Goal: Navigation & Orientation: Find specific page/section

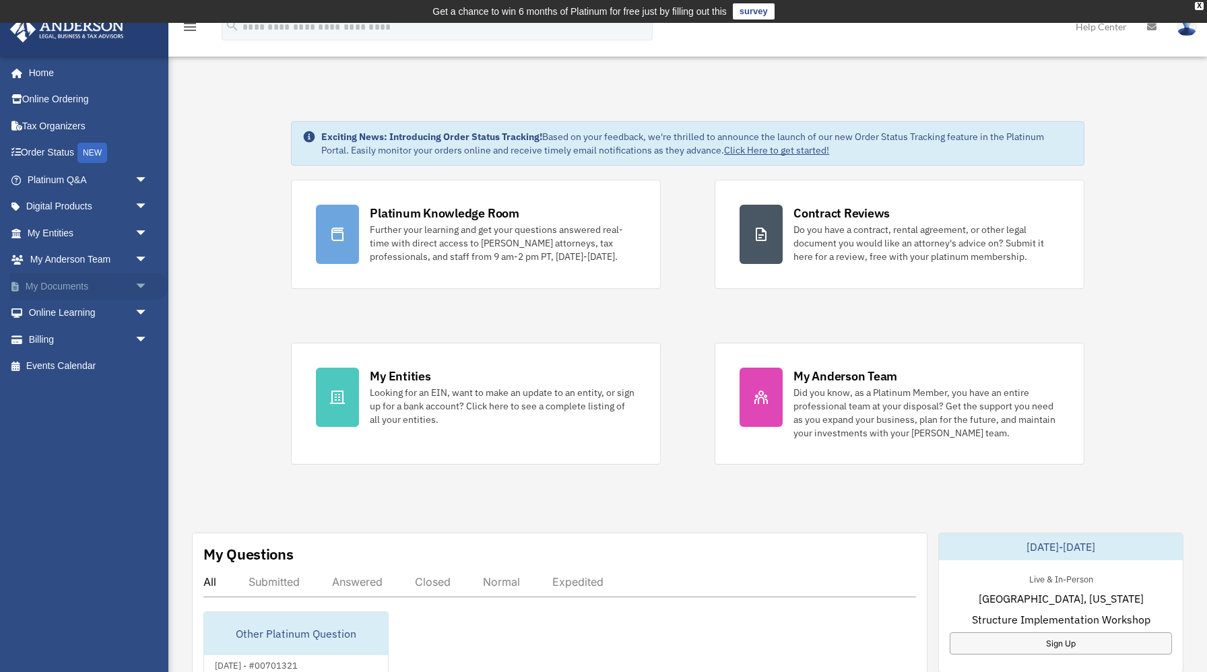
click at [137, 285] on span "arrow_drop_down" at bounding box center [148, 287] width 27 height 28
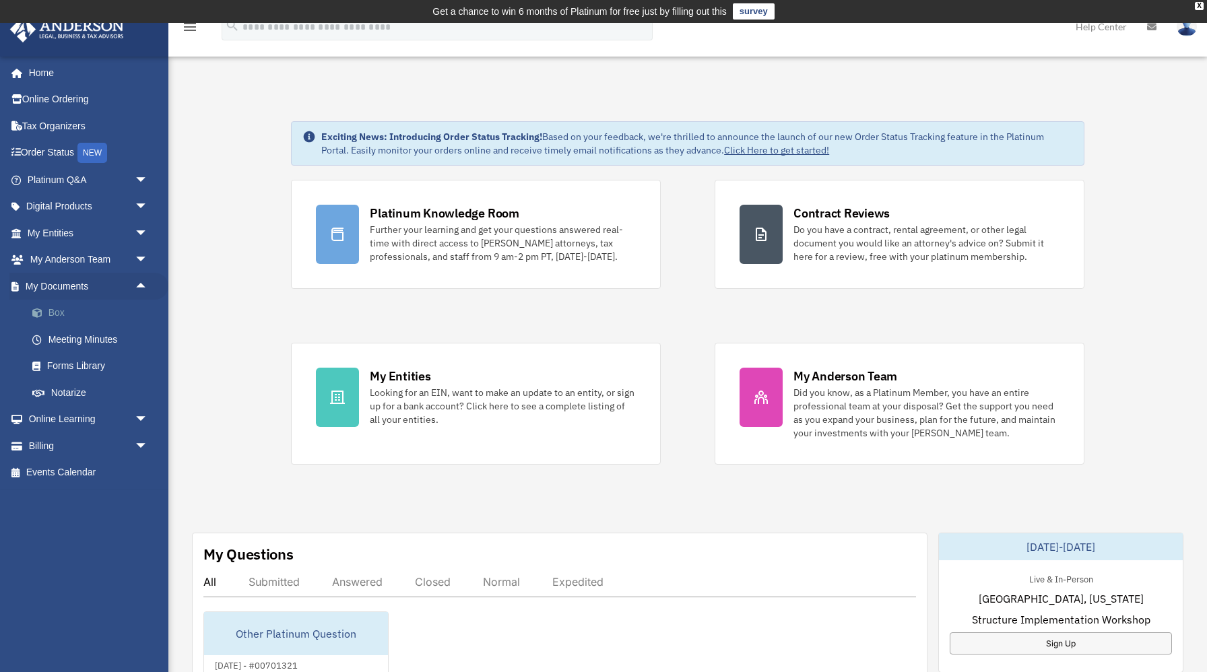
click at [70, 313] on link "Box" at bounding box center [94, 313] width 150 height 27
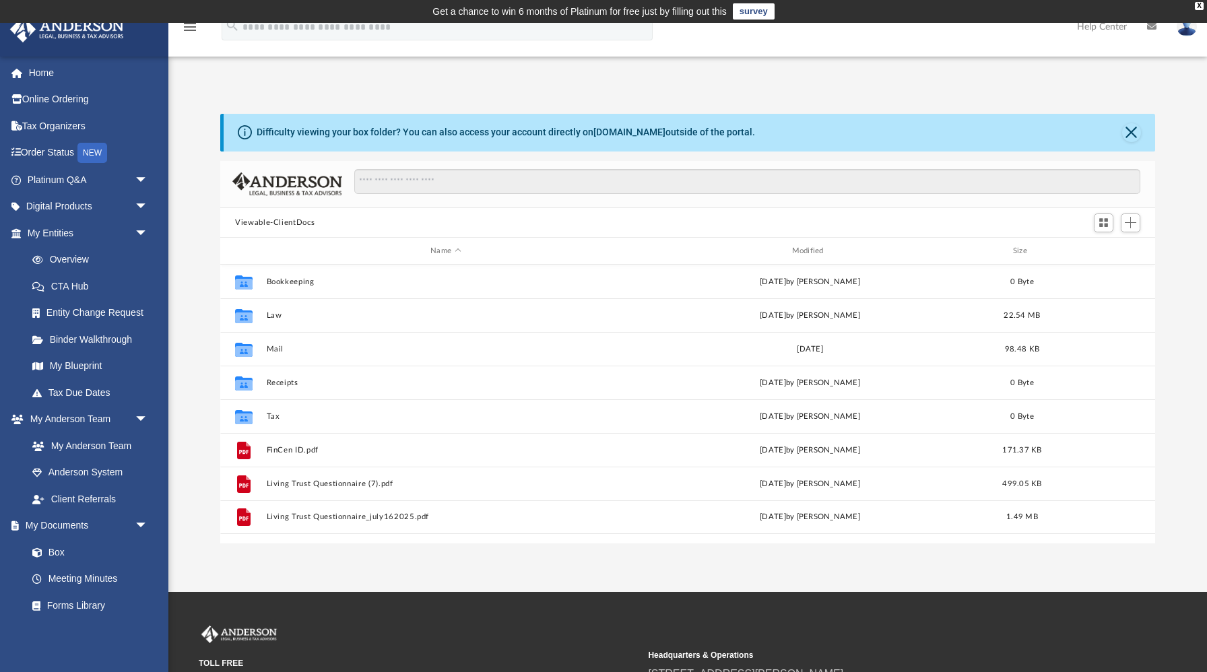
scroll to position [306, 935]
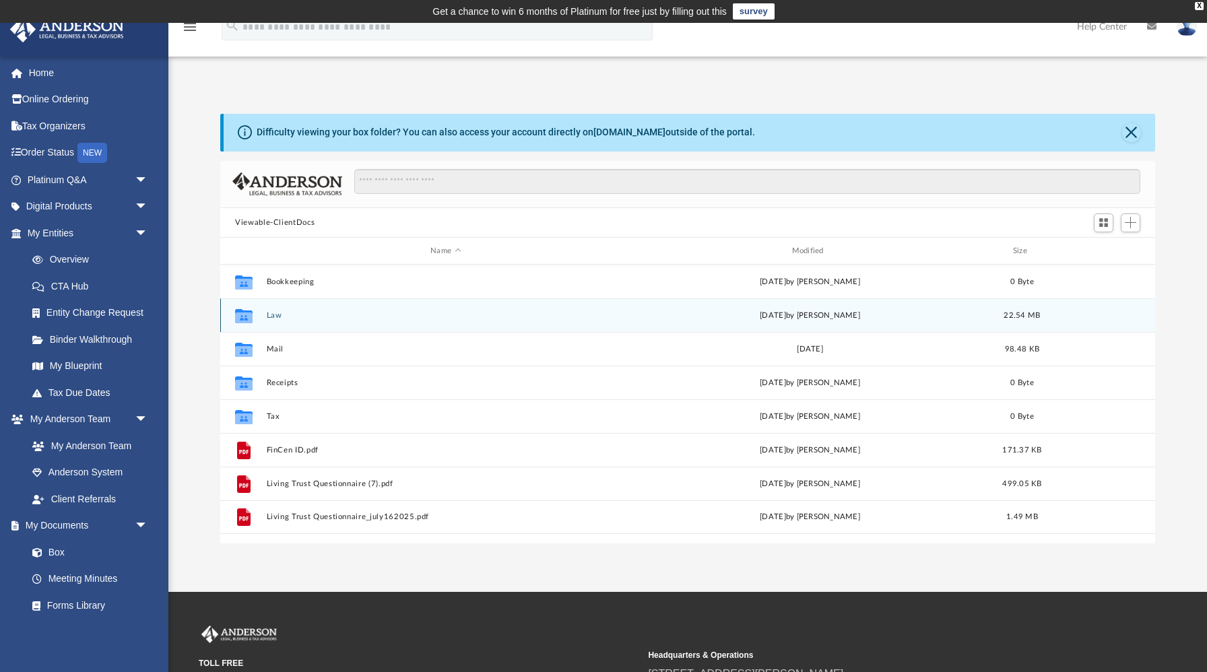
click at [293, 309] on div "Collaborated Folder Law [DATE] by [PERSON_NAME] 22.54 MB" at bounding box center [687, 315] width 935 height 34
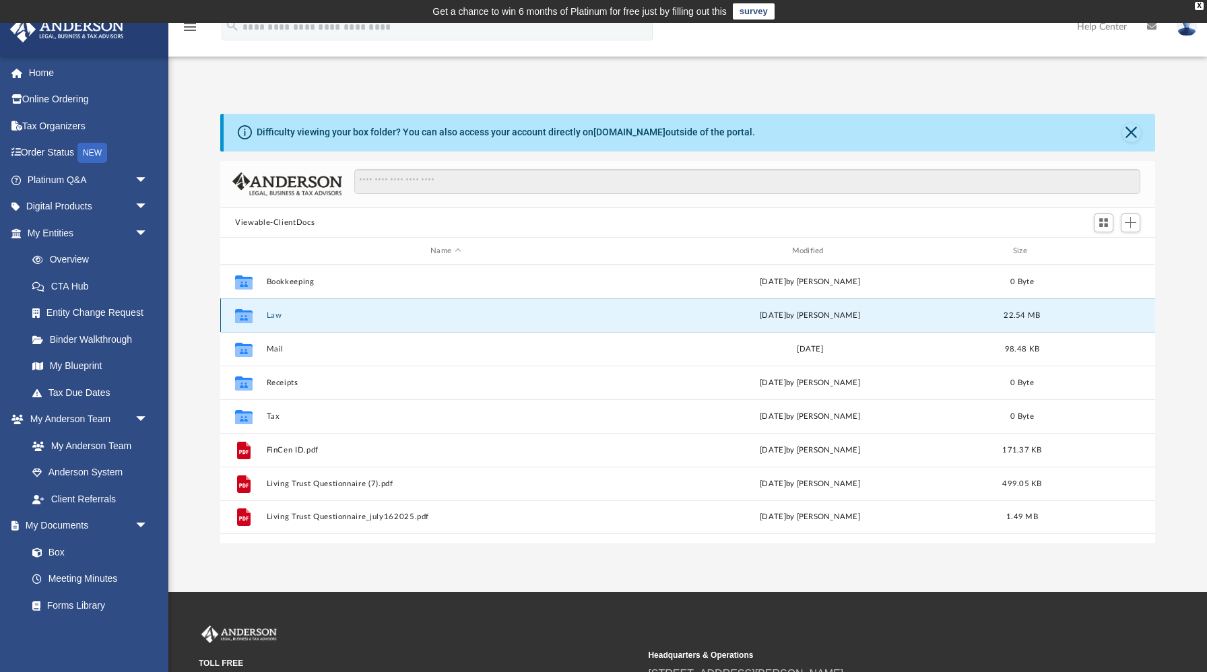
click at [278, 316] on button "Law" at bounding box center [446, 315] width 358 height 9
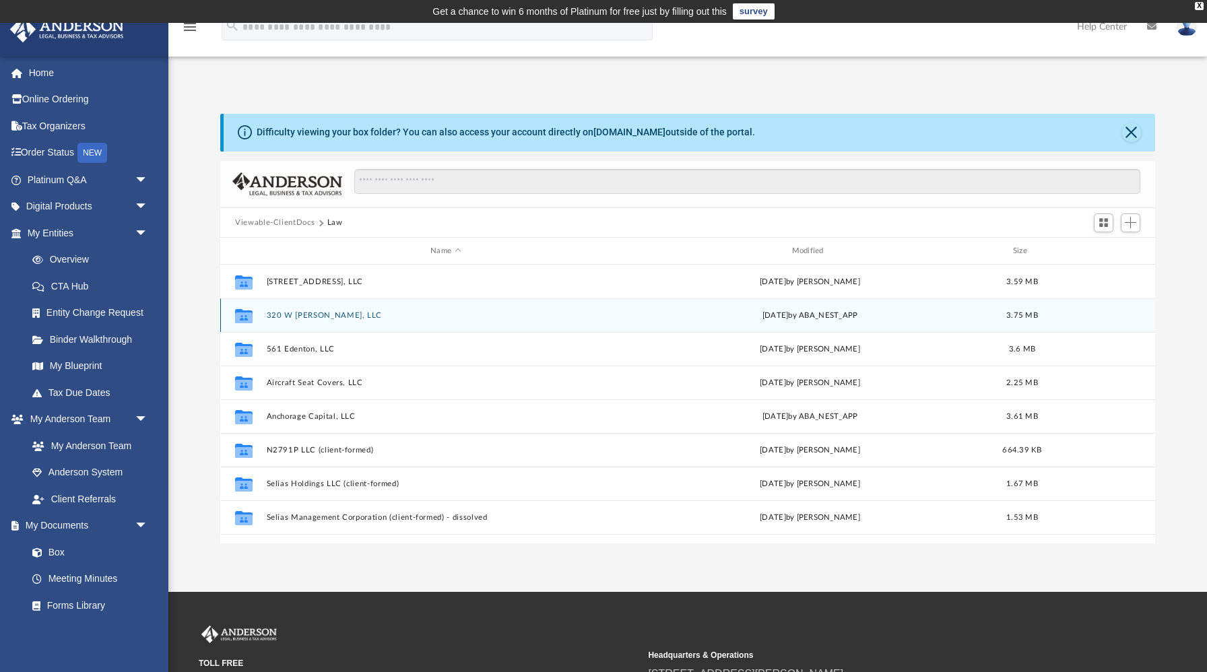
click at [278, 316] on button "320 W Martin, LLC" at bounding box center [446, 315] width 358 height 9
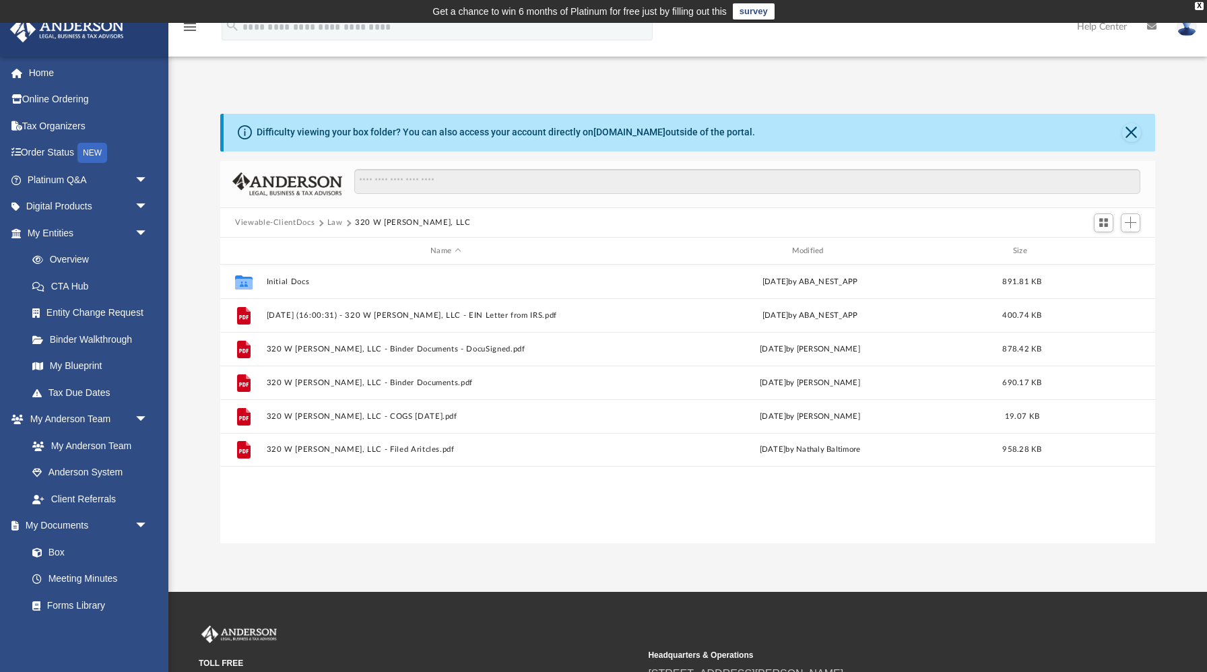
click at [332, 226] on button "Law" at bounding box center [334, 223] width 15 height 12
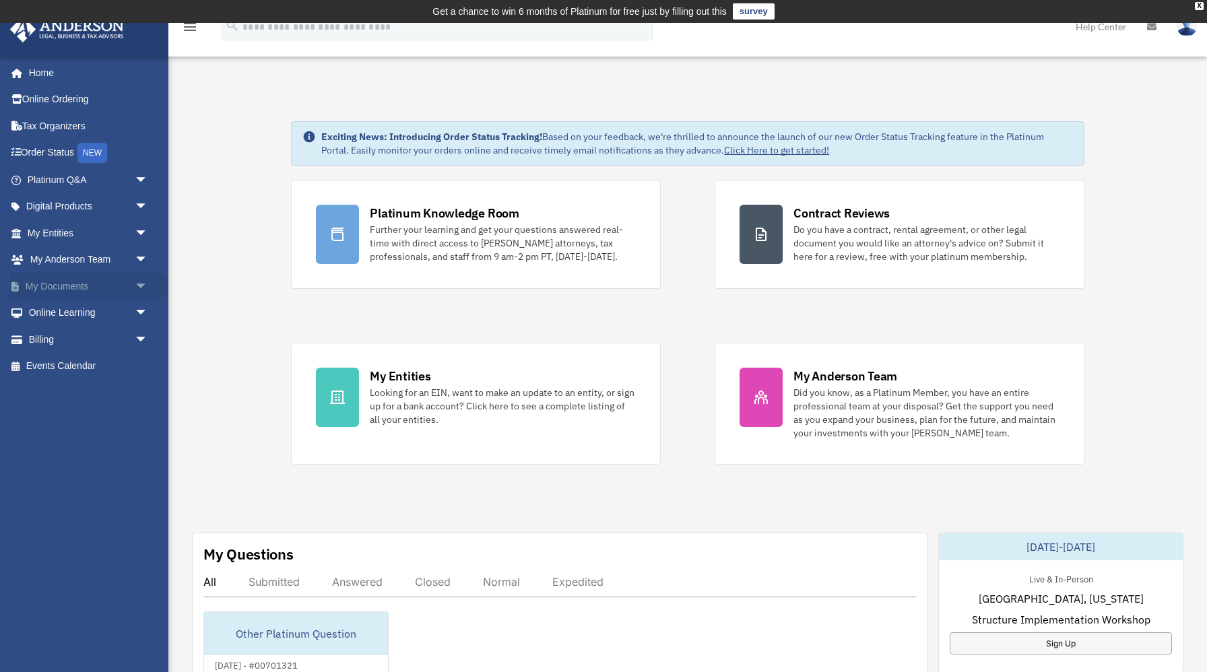
click at [138, 286] on span "arrow_drop_down" at bounding box center [148, 287] width 27 height 28
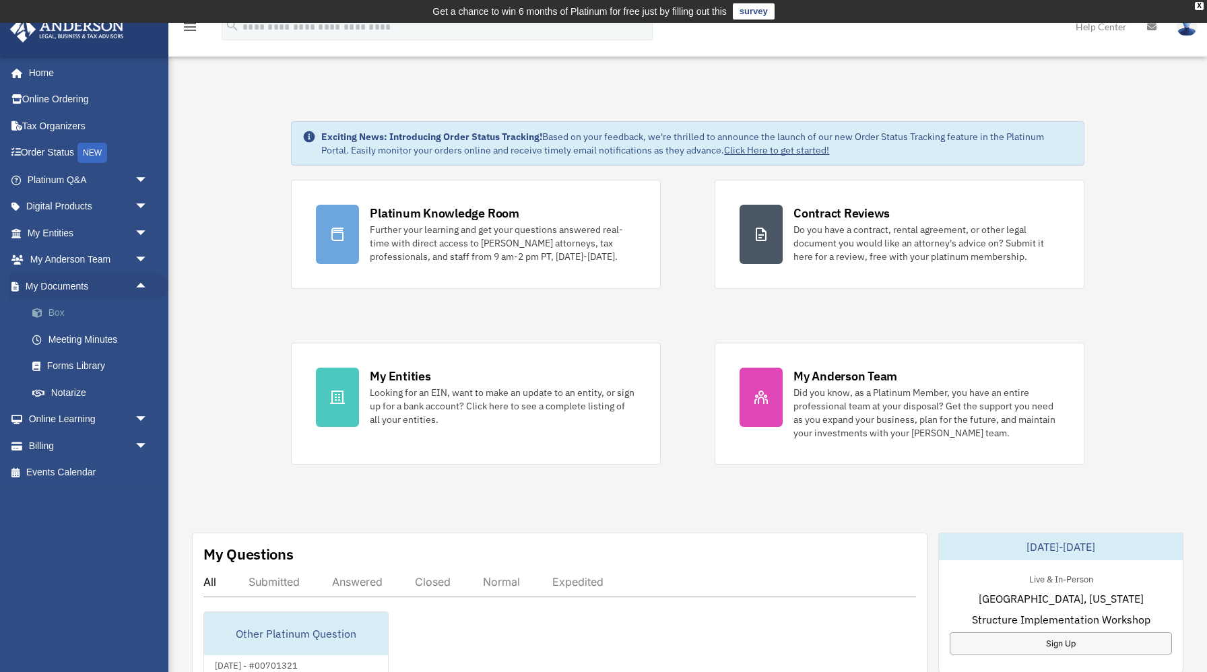
click at [86, 315] on link "Box" at bounding box center [94, 313] width 150 height 27
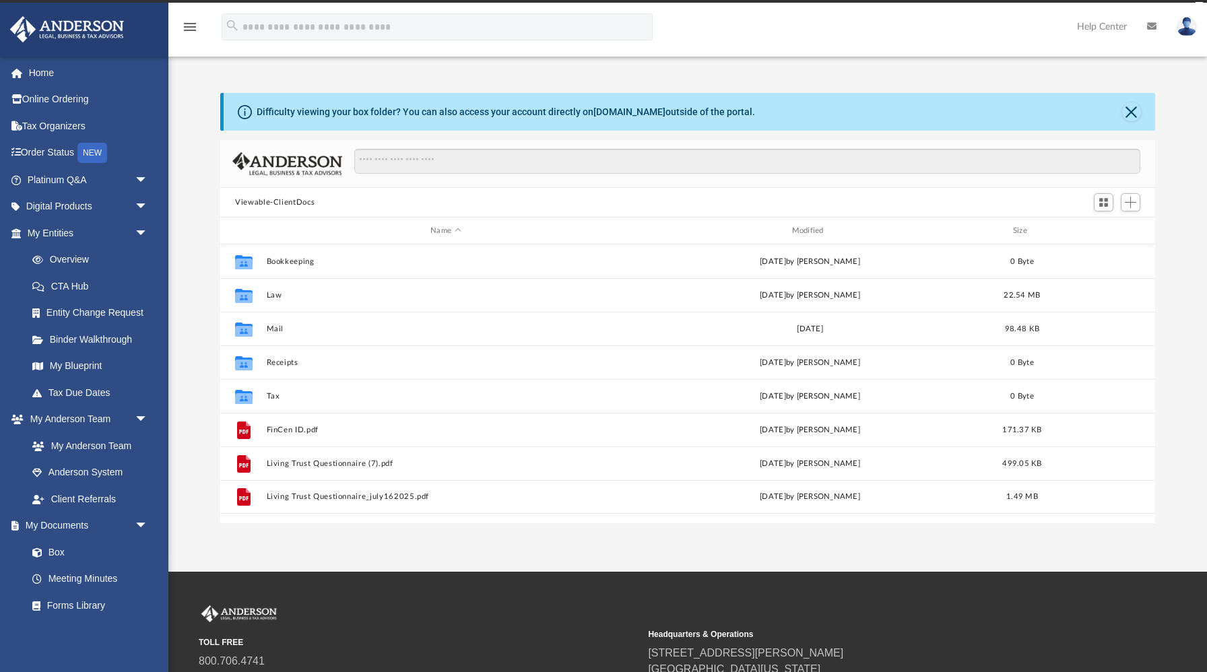
scroll to position [306, 935]
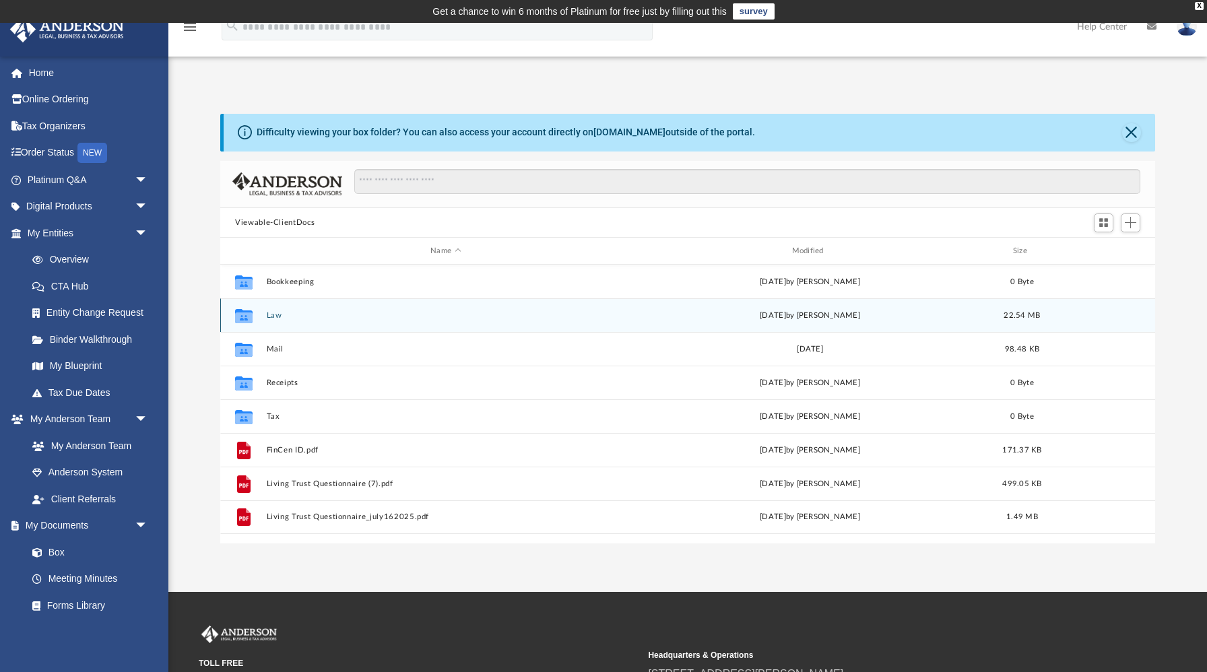
click at [272, 314] on button "Law" at bounding box center [446, 315] width 358 height 9
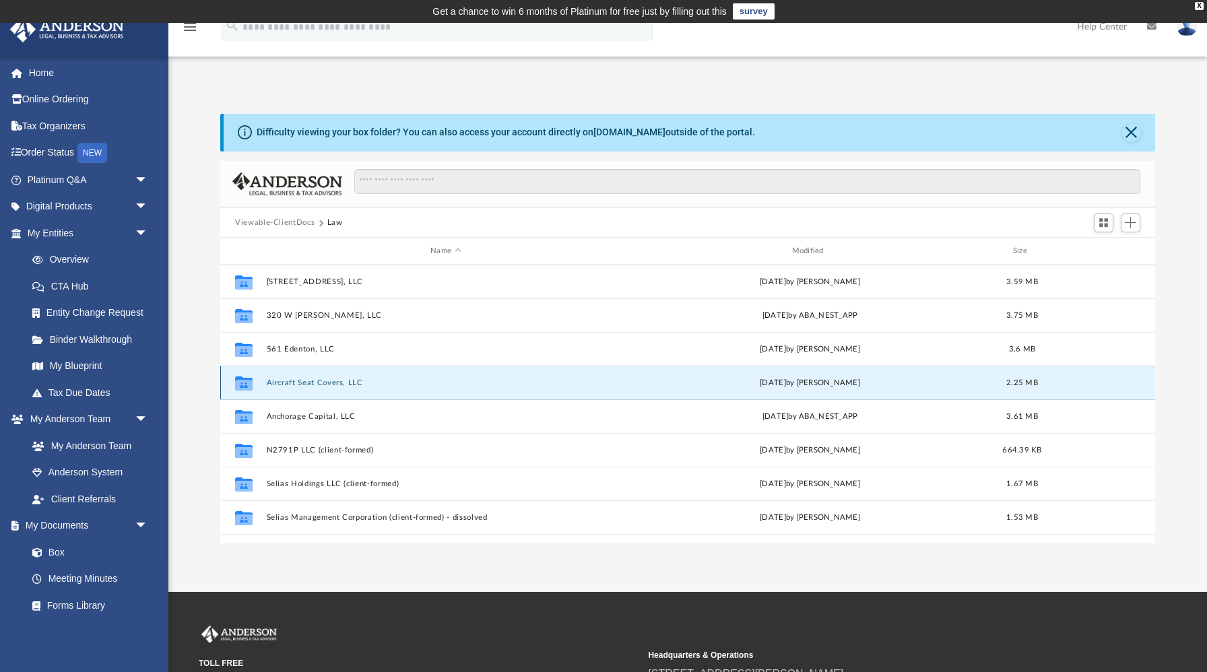
click at [342, 381] on button "Aircraft Seat Covers, LLC" at bounding box center [446, 383] width 358 height 9
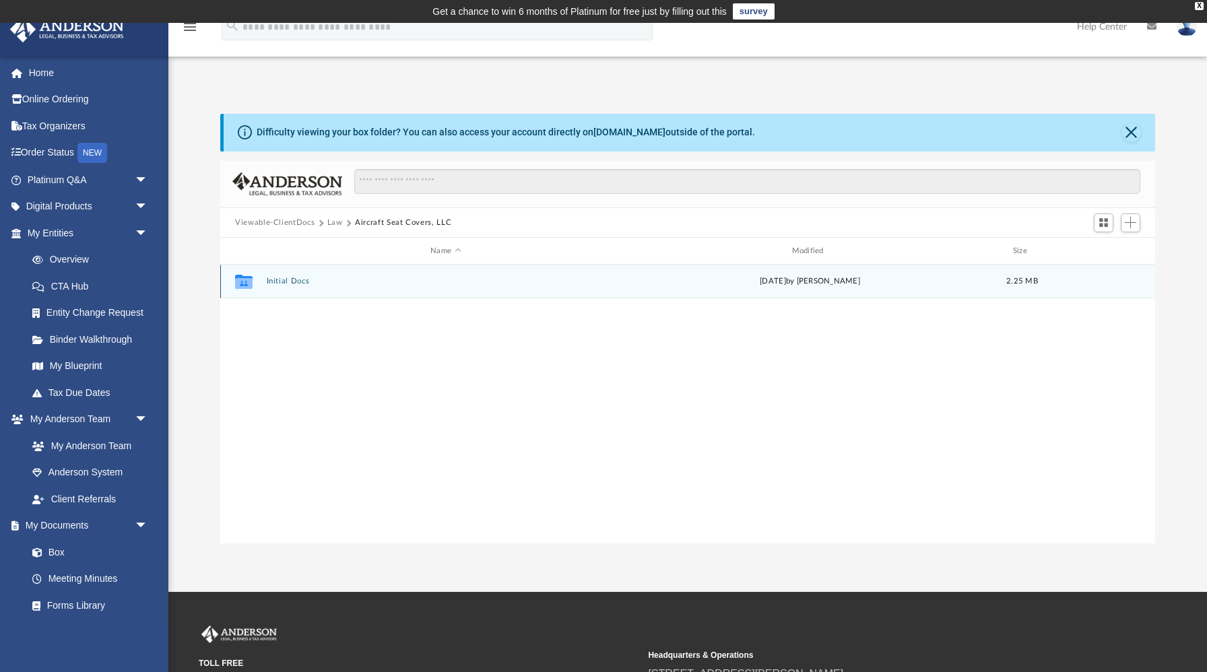
click at [297, 286] on div "Collaborated Folder Initial Docs Sat Aug 23 2025 by Samantha Turner 2.25 MB" at bounding box center [687, 282] width 935 height 34
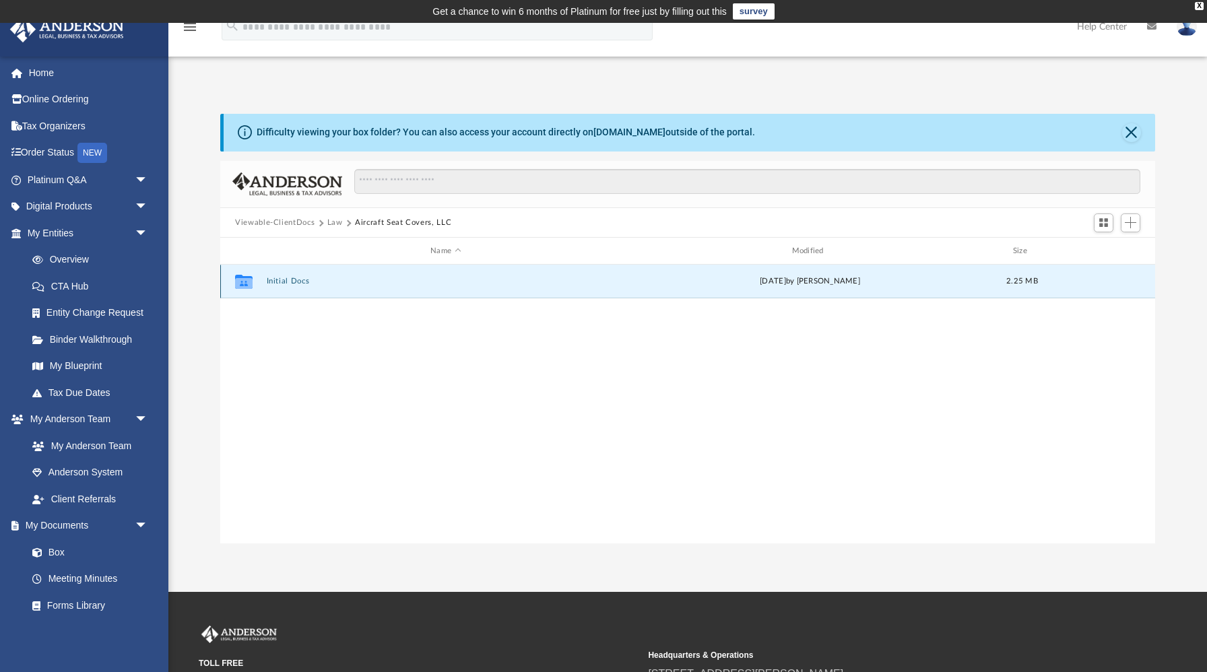
click at [294, 278] on button "Initial Docs" at bounding box center [446, 282] width 358 height 9
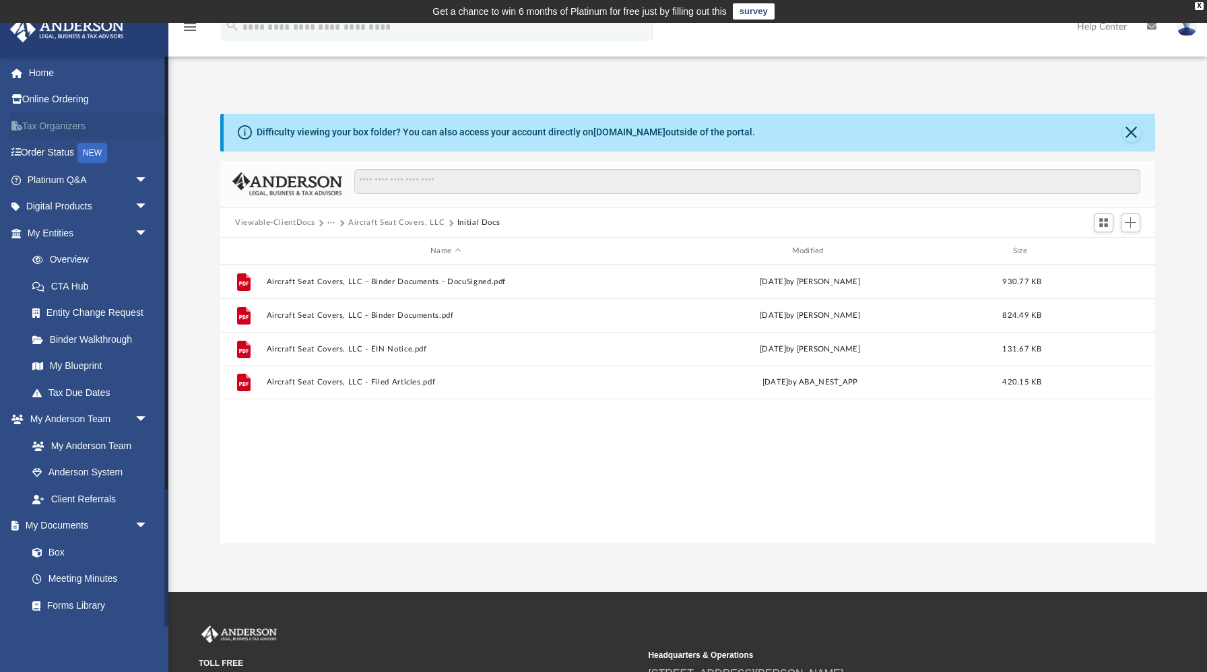
click at [44, 127] on link "Tax Organizers" at bounding box center [88, 126] width 159 height 27
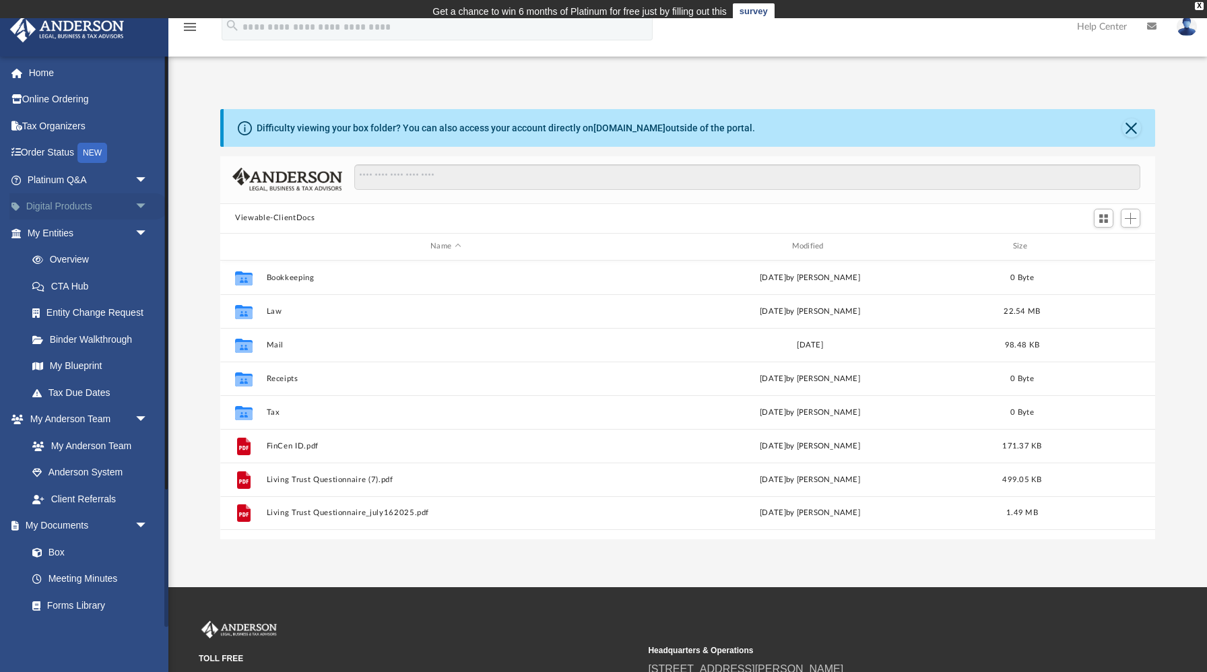
scroll to position [306, 935]
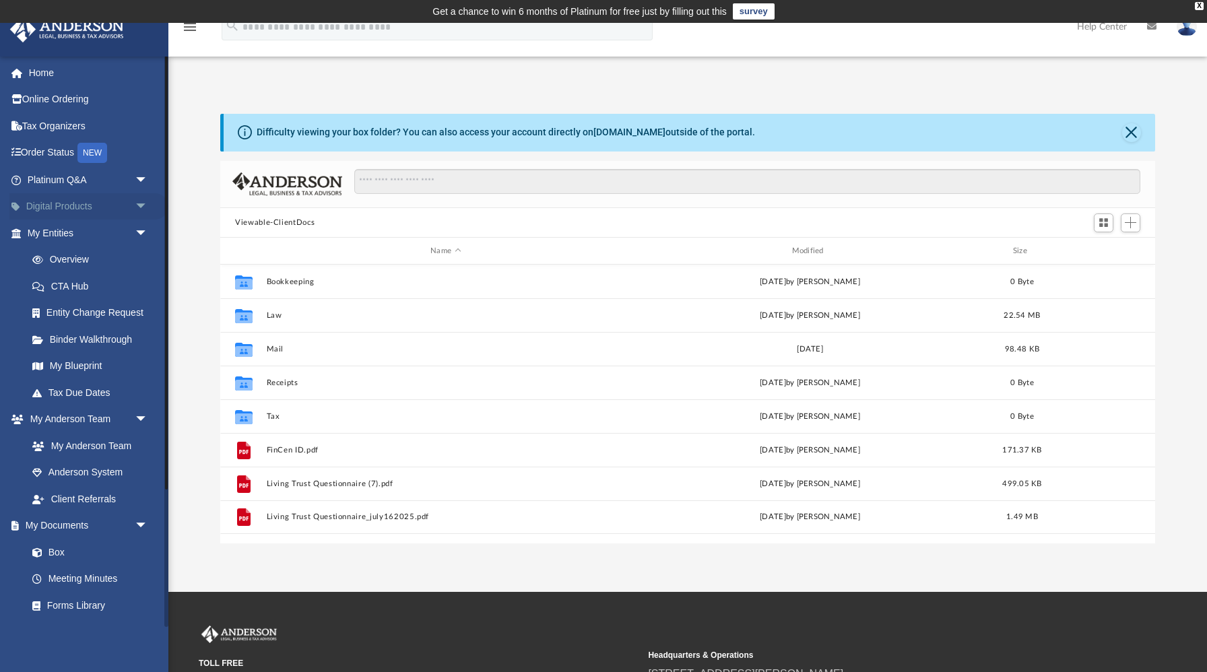
click at [143, 203] on span "arrow_drop_down" at bounding box center [148, 207] width 27 height 28
click at [96, 262] on div "Virtual Bookkeeping" at bounding box center [99, 259] width 104 height 17
click at [77, 226] on div "Tax Toolbox" at bounding box center [99, 233] width 104 height 17
